Goal: Task Accomplishment & Management: Use online tool/utility

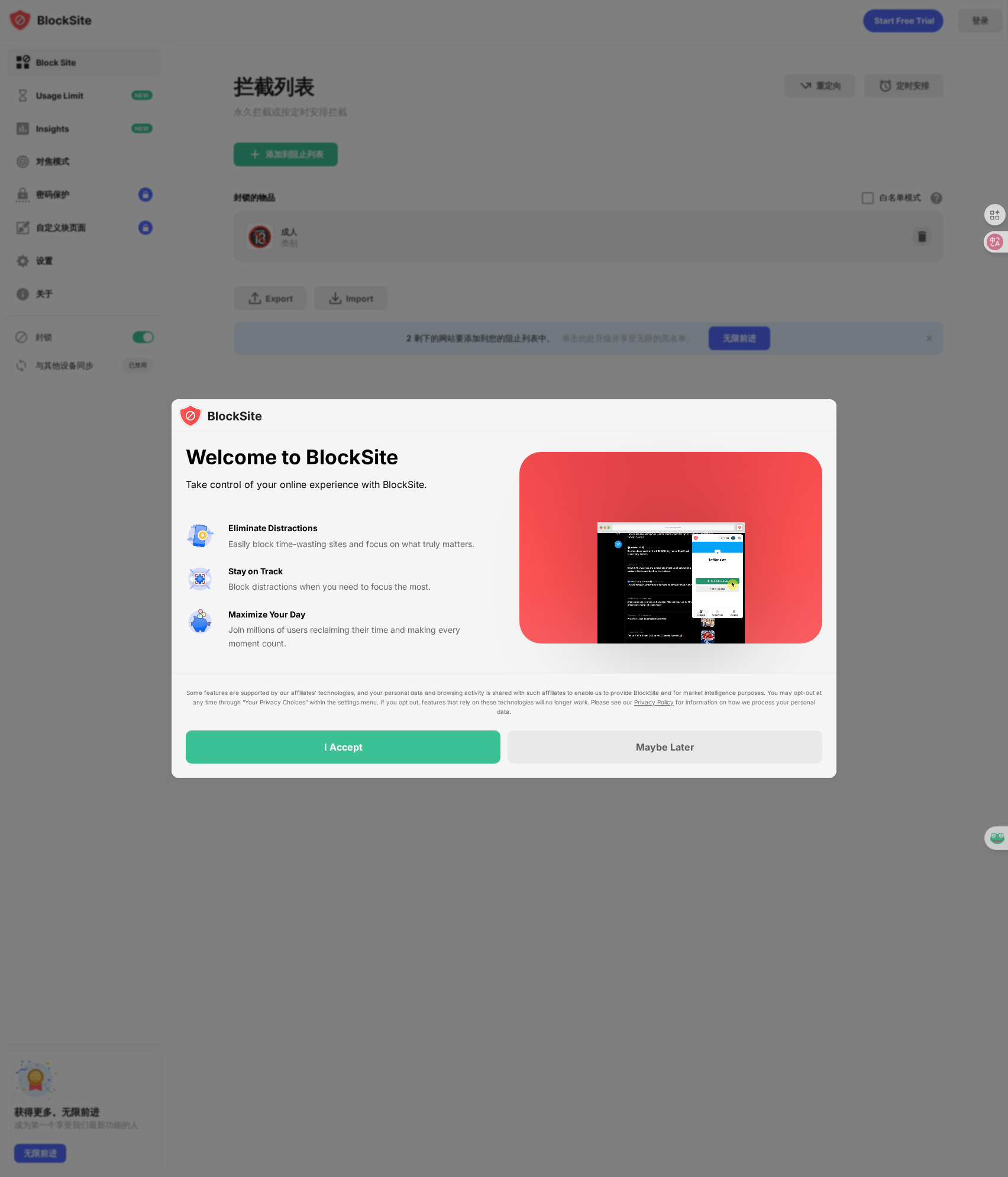
click at [354, 483] on div "Take control of your online experience with BlockSite." at bounding box center [338, 484] width 305 height 17
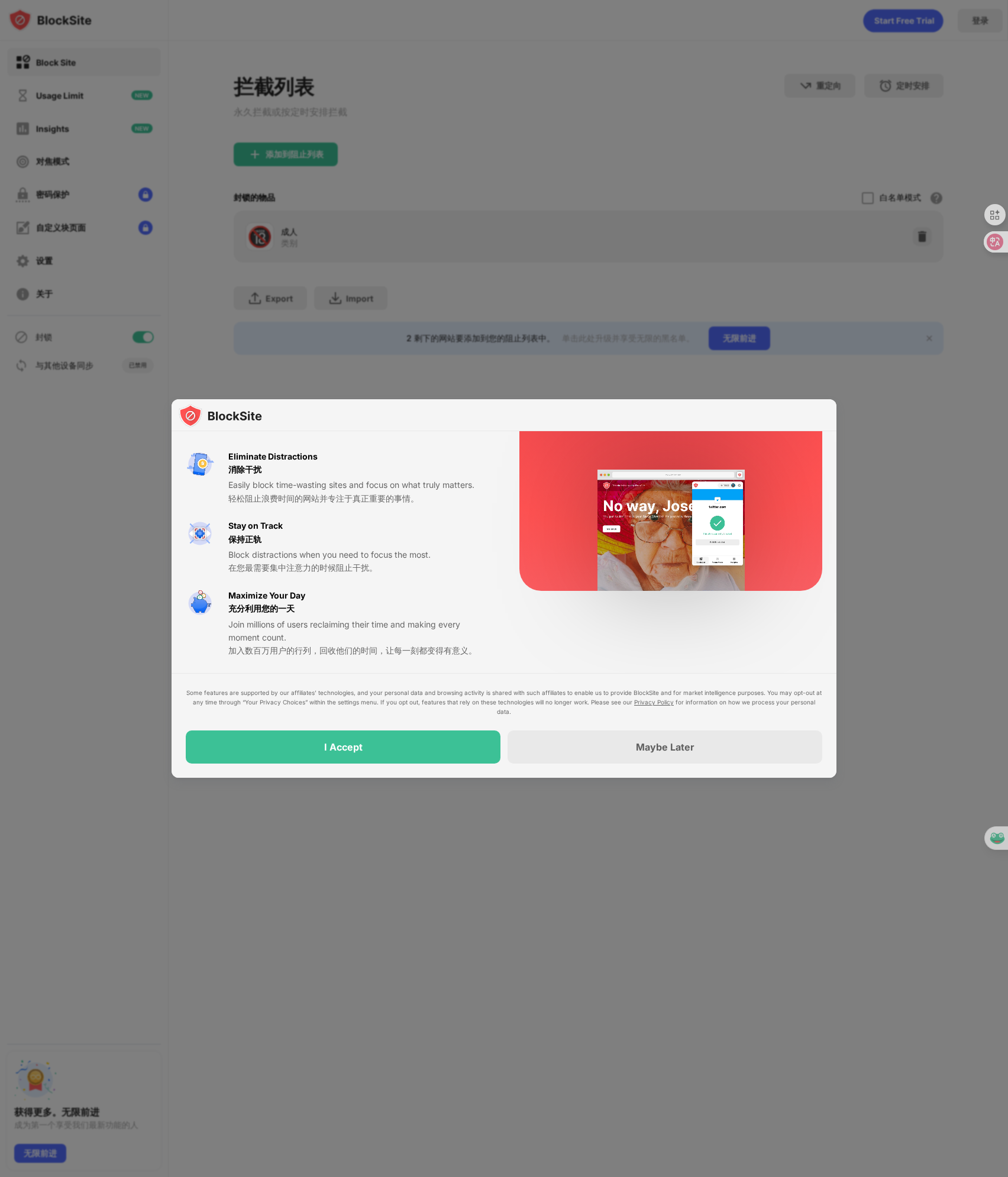
scroll to position [167, 0]
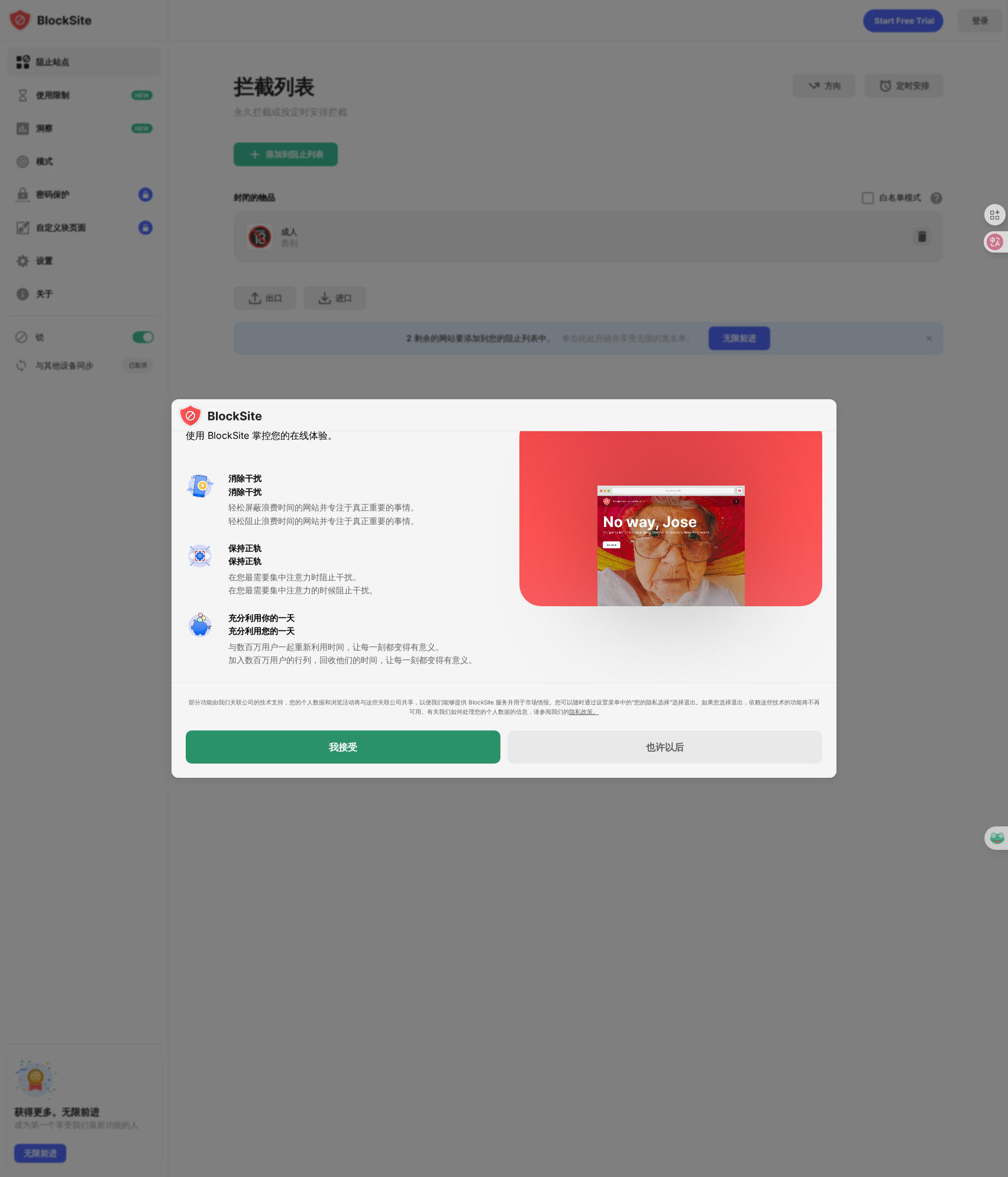
click at [429, 744] on div "我接受" at bounding box center [343, 747] width 315 height 33
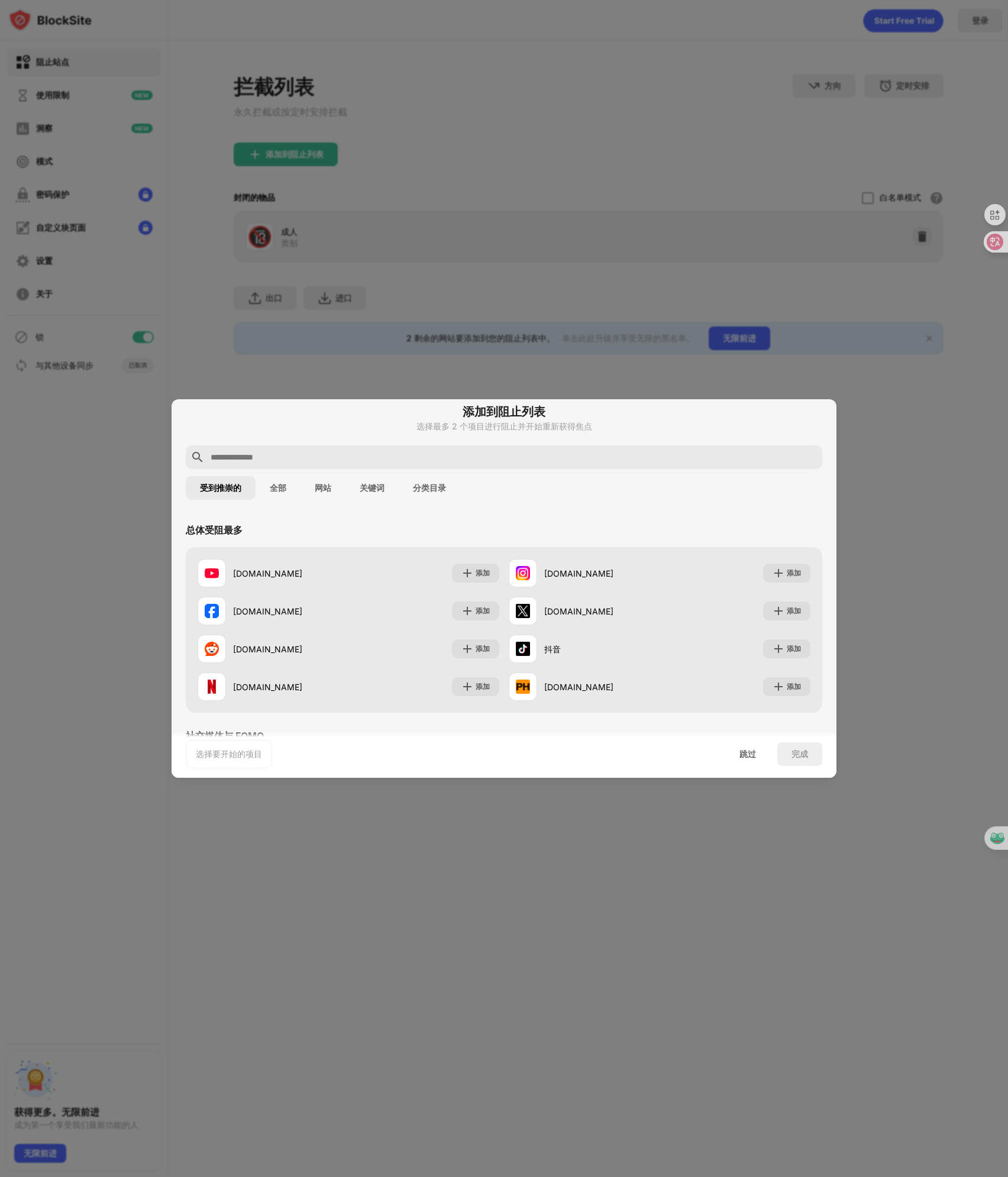
scroll to position [12, 0]
drag, startPoint x: 856, startPoint y: 442, endPoint x: 792, endPoint y: 505, distance: 89.8
click at [792, 505] on div "受到推崇的 全部 网站 关键词 分类目录" at bounding box center [504, 488] width 637 height 38
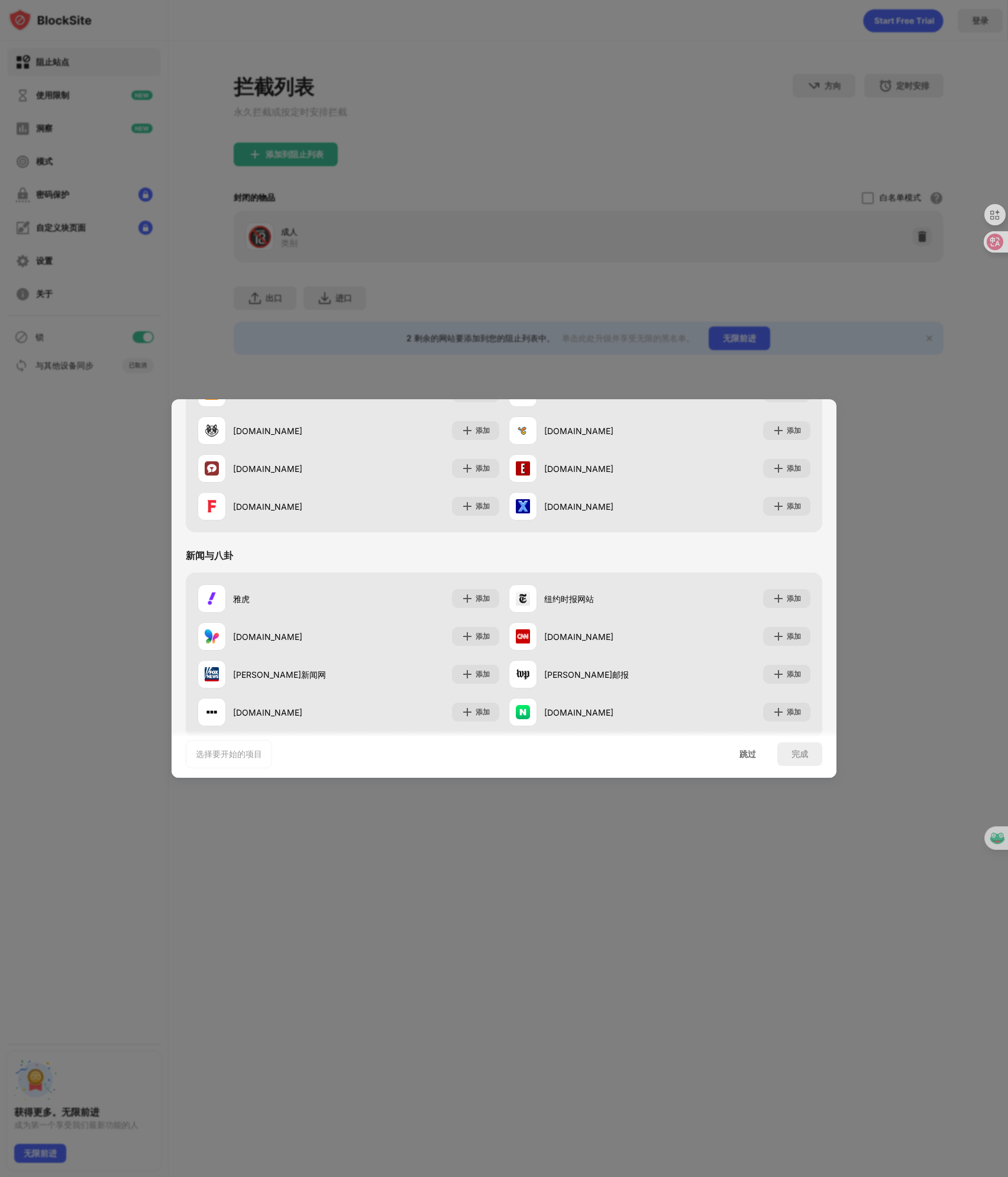
scroll to position [544, 0]
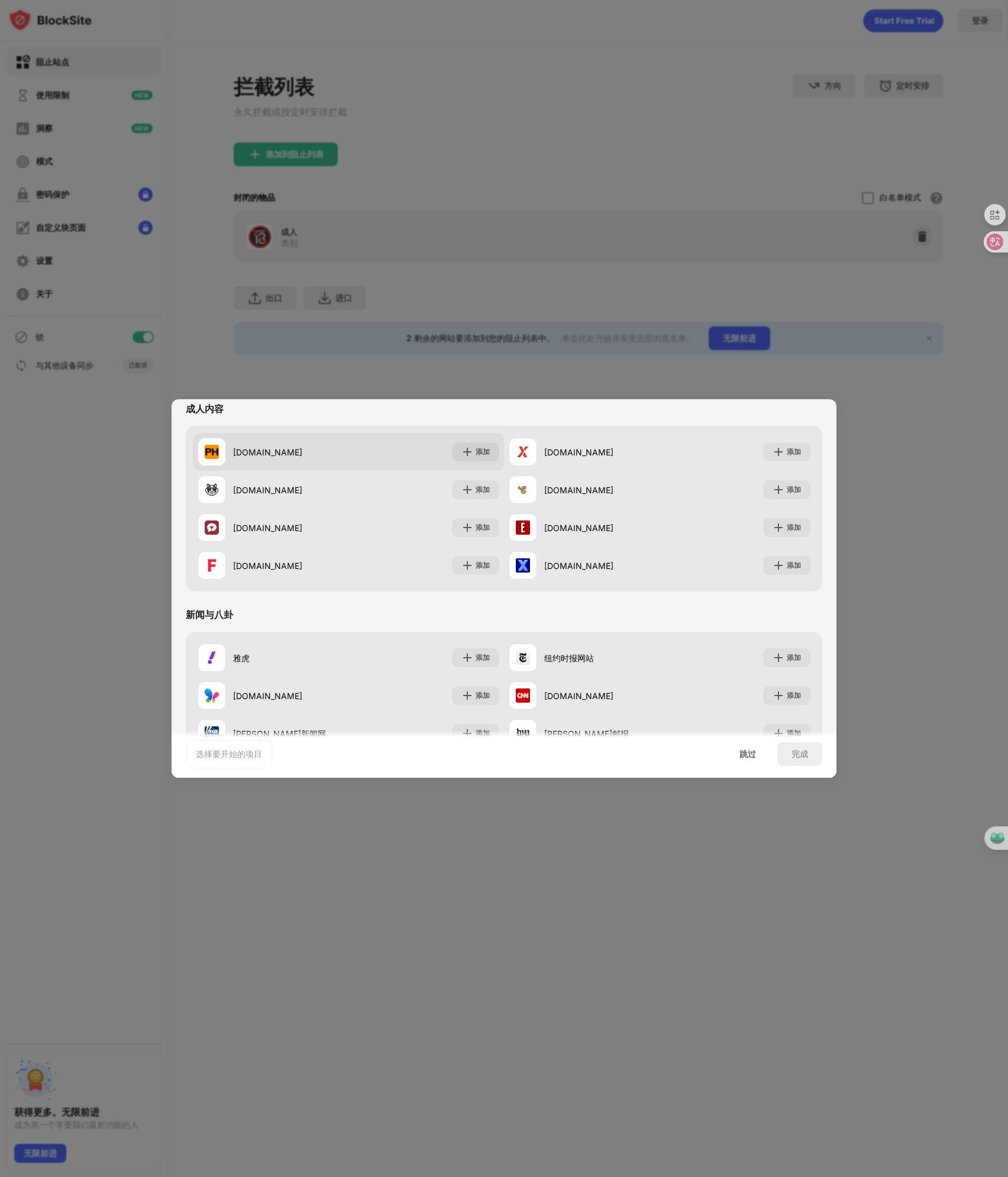
click at [261, 457] on div "[DOMAIN_NAME]" at bounding box center [291, 452] width 116 height 12
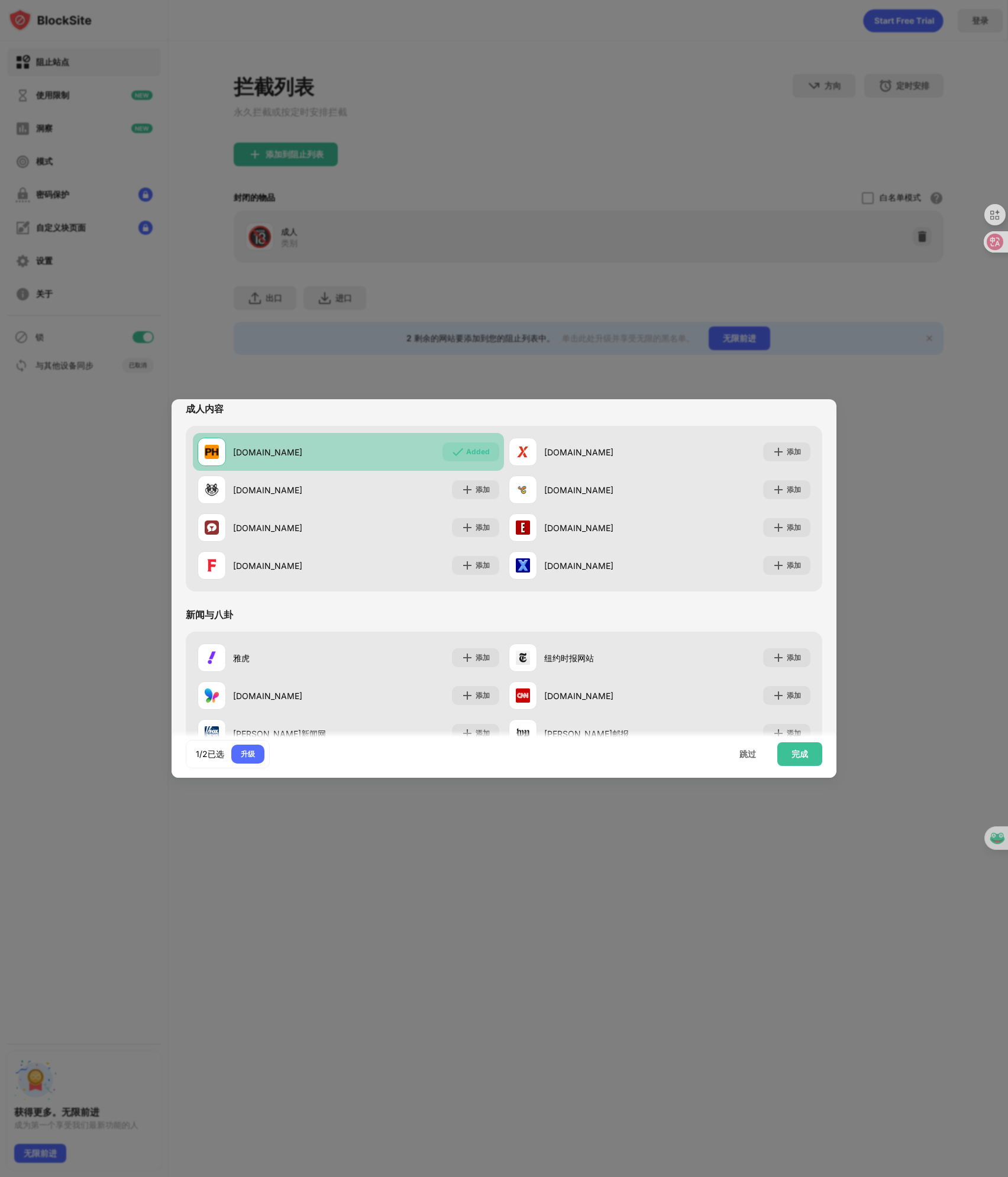
click at [261, 457] on div "[DOMAIN_NAME]" at bounding box center [291, 452] width 116 height 12
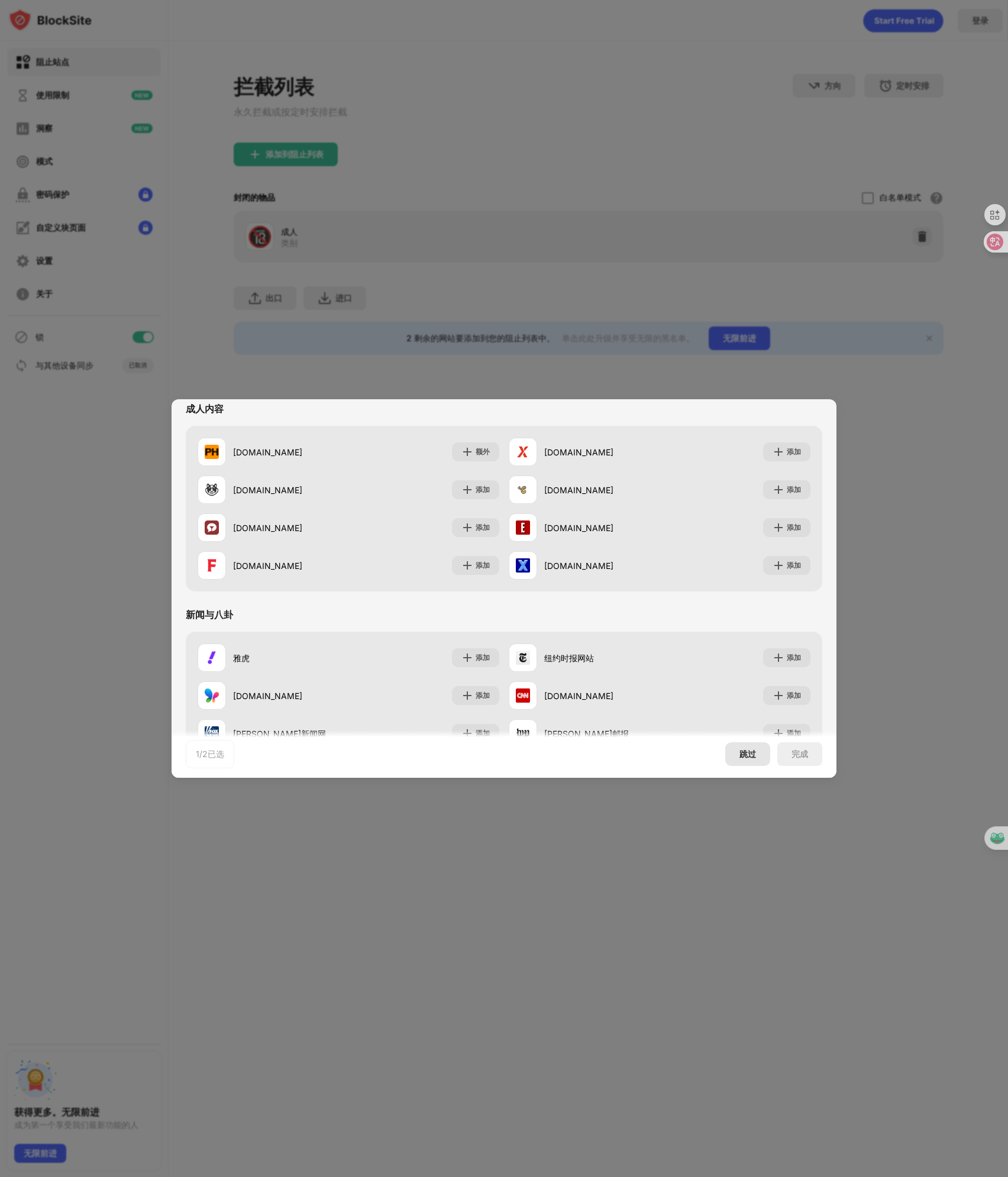
click at [756, 752] on div "跳过" at bounding box center [747, 754] width 45 height 24
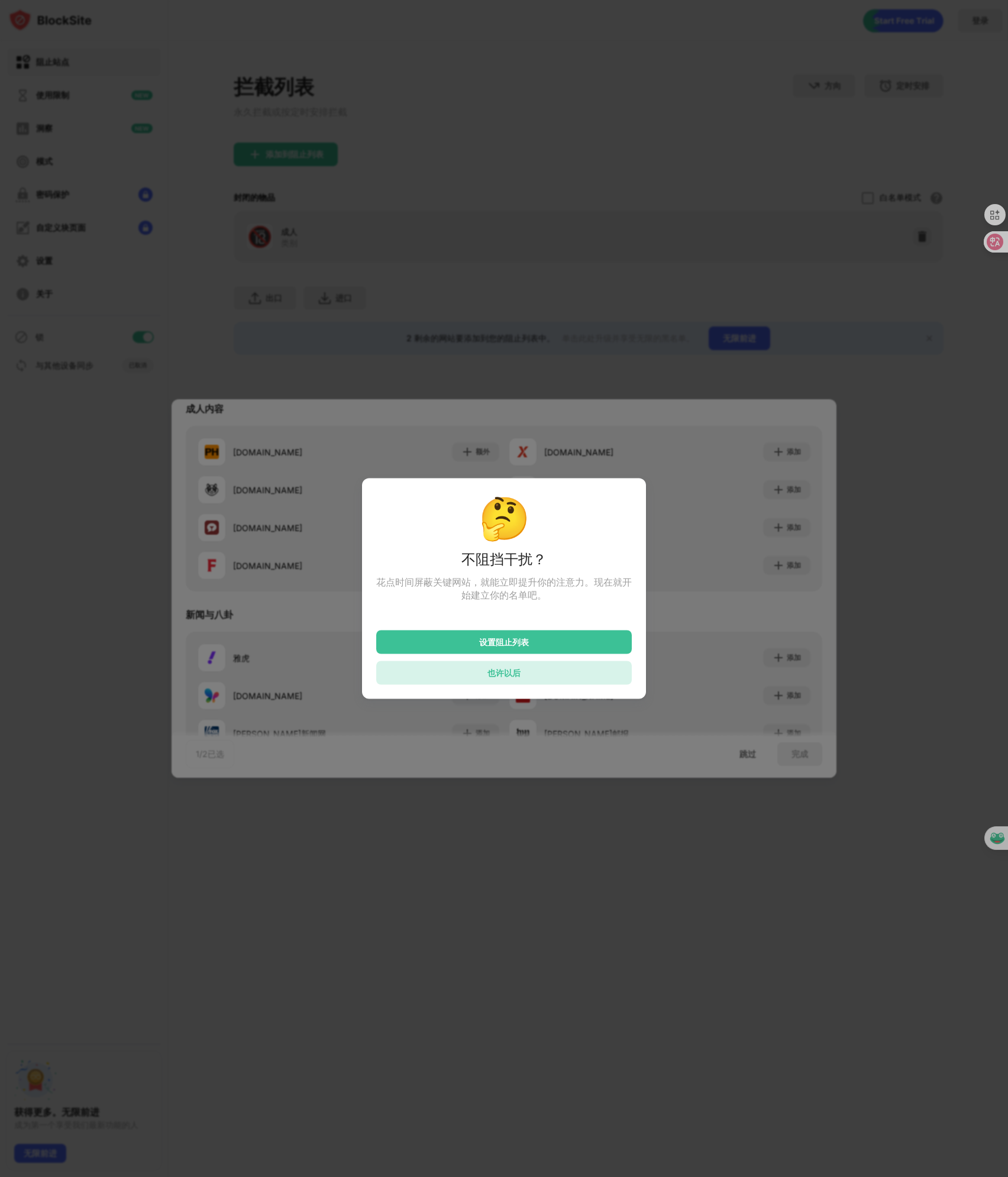
click at [548, 669] on div "也许以后" at bounding box center [504, 673] width 256 height 24
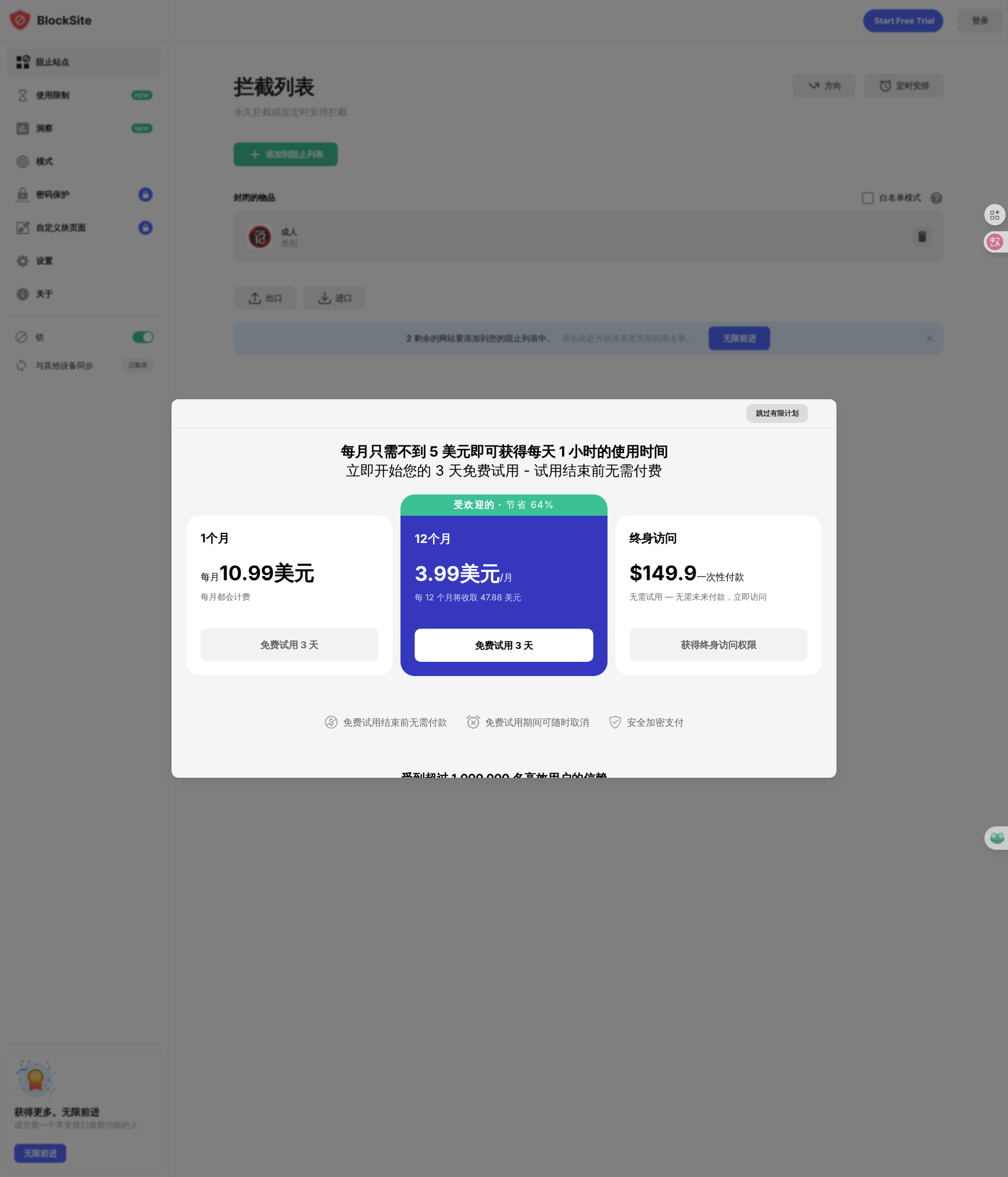
click at [788, 416] on font "跳过有限计划" at bounding box center [777, 413] width 43 height 9
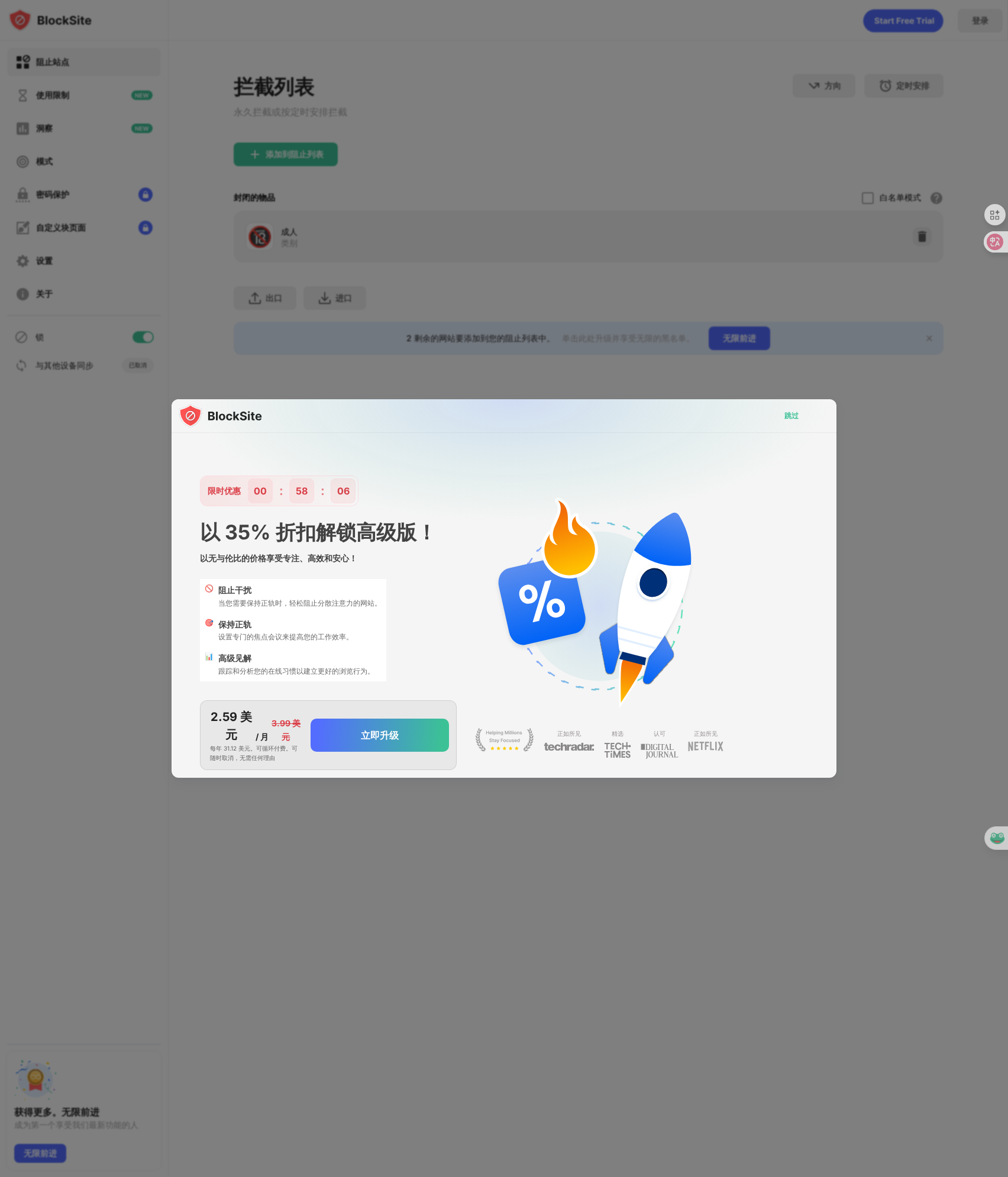
click at [791, 417] on div "跳过" at bounding box center [791, 416] width 33 height 19
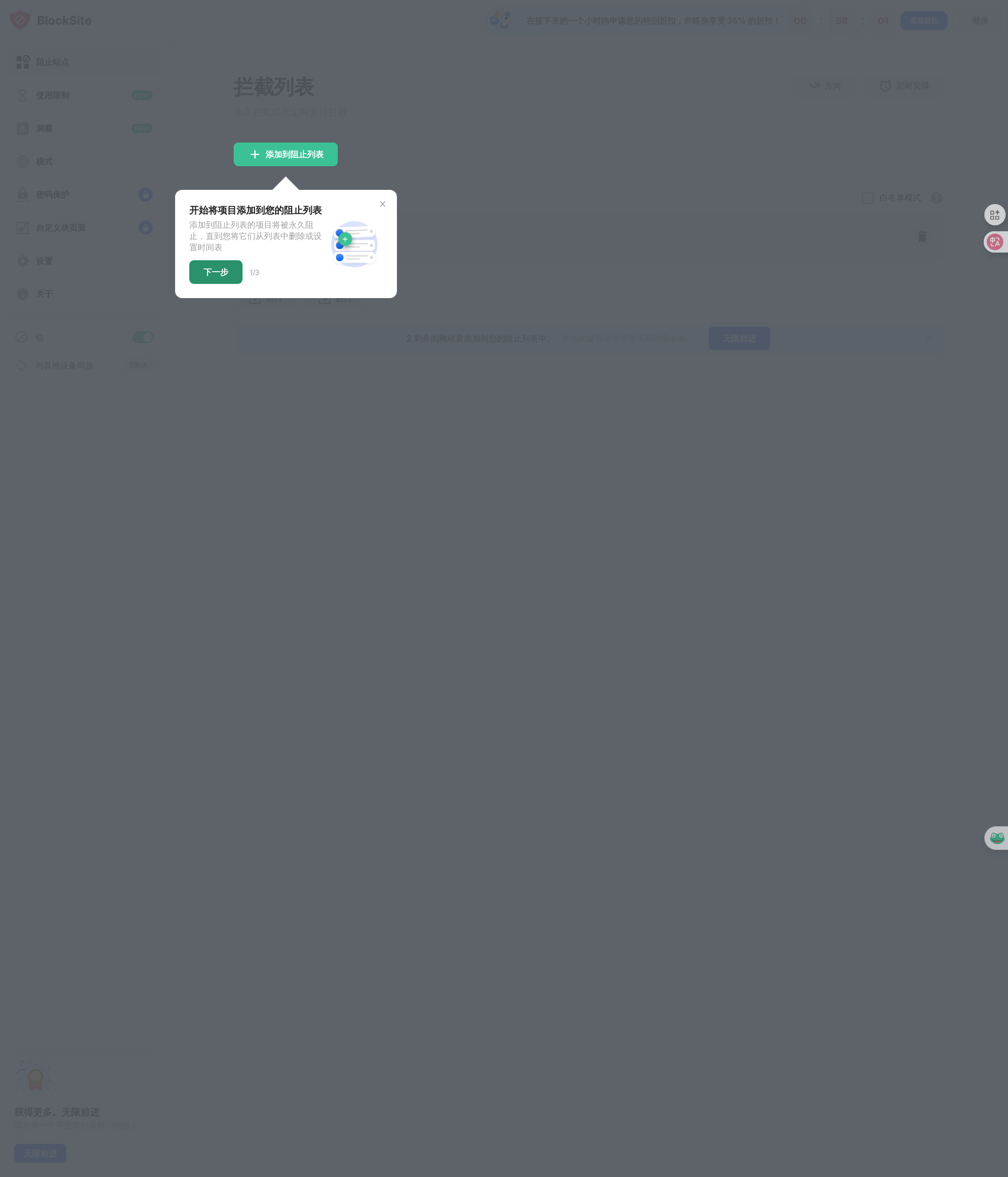
click at [214, 272] on font "下一步" at bounding box center [216, 271] width 25 height 10
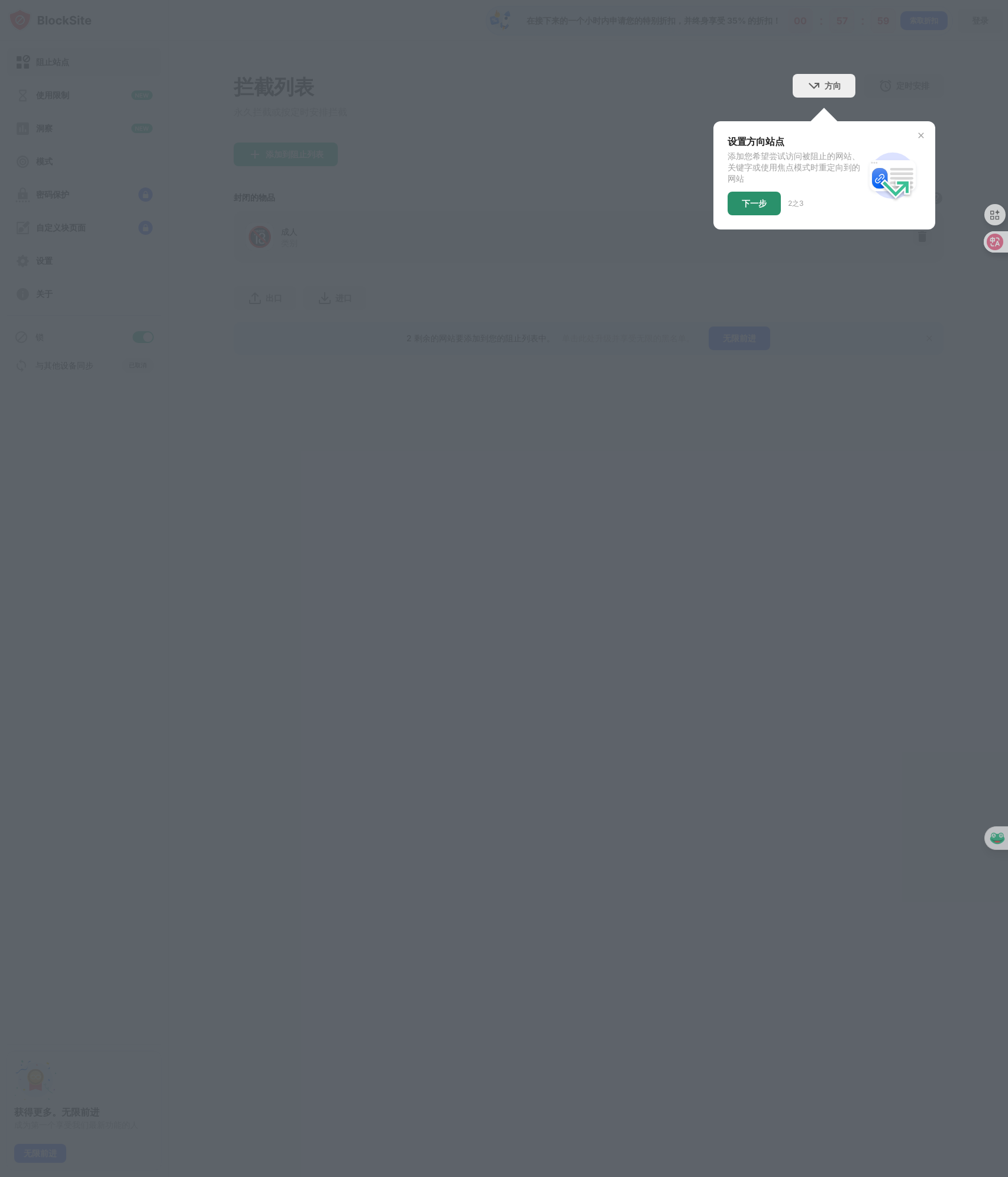
click at [756, 201] on font "下一步" at bounding box center [754, 203] width 25 height 10
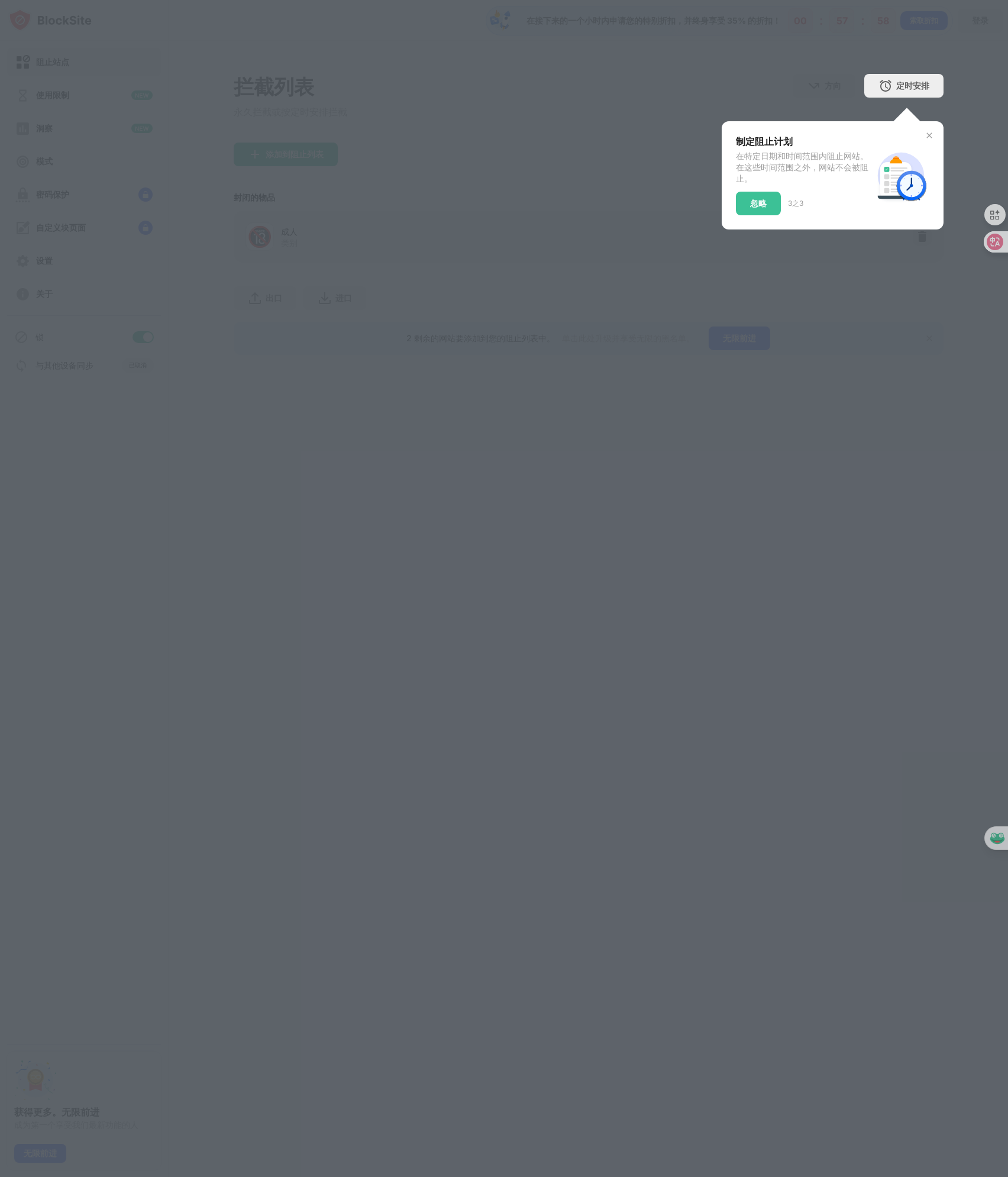
click at [756, 201] on font "忽略" at bounding box center [758, 203] width 16 height 10
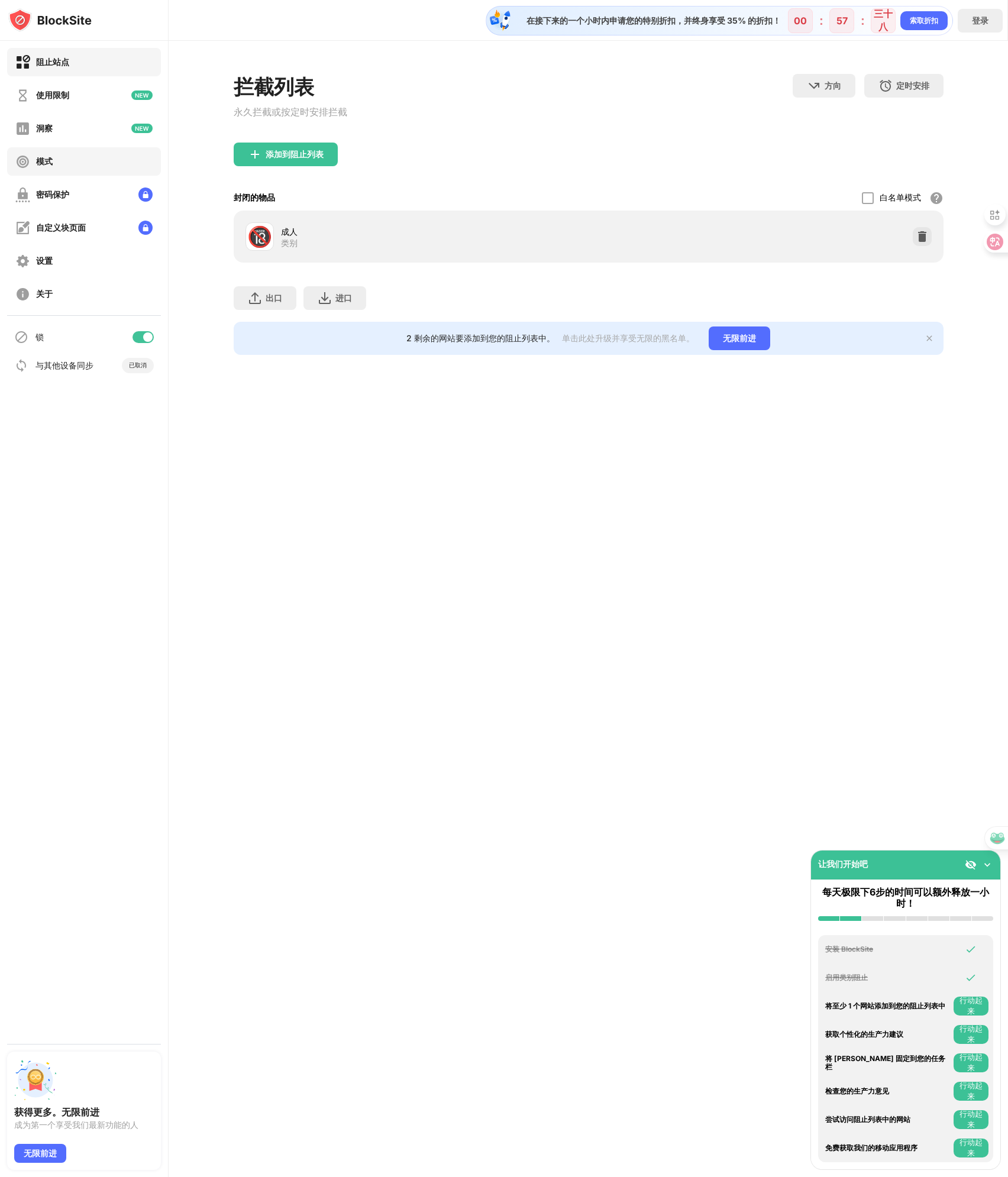
click at [111, 163] on div "模式" at bounding box center [84, 162] width 154 height 29
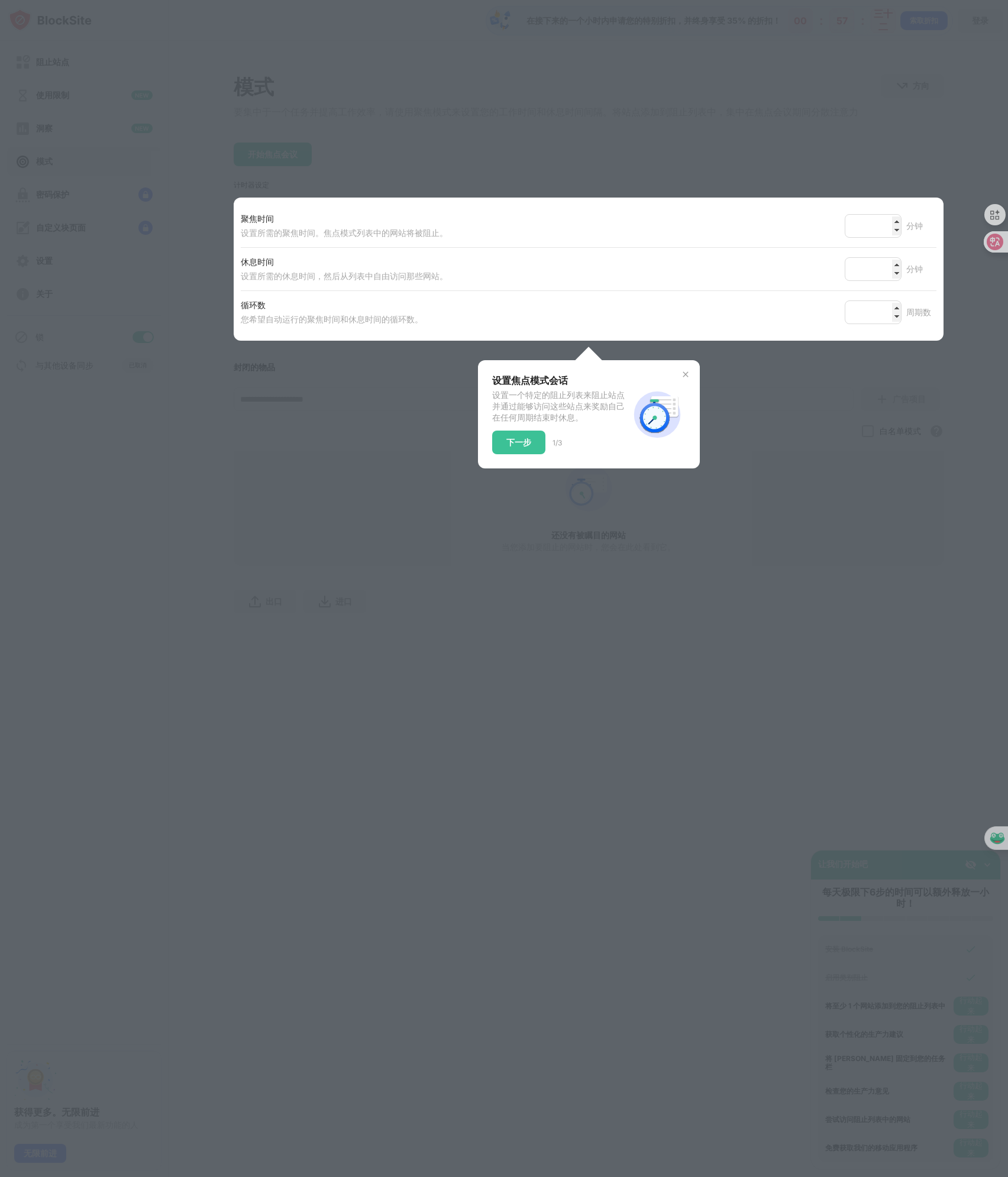
click at [750, 99] on div at bounding box center [504, 588] width 1008 height 1177
